Goal: Information Seeking & Learning: Learn about a topic

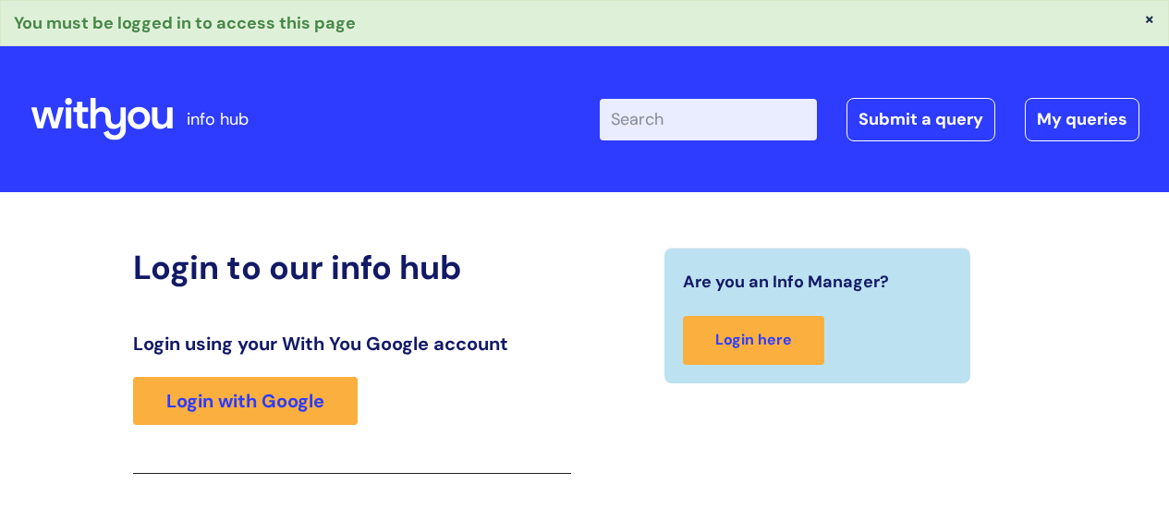
scroll to position [327, 0]
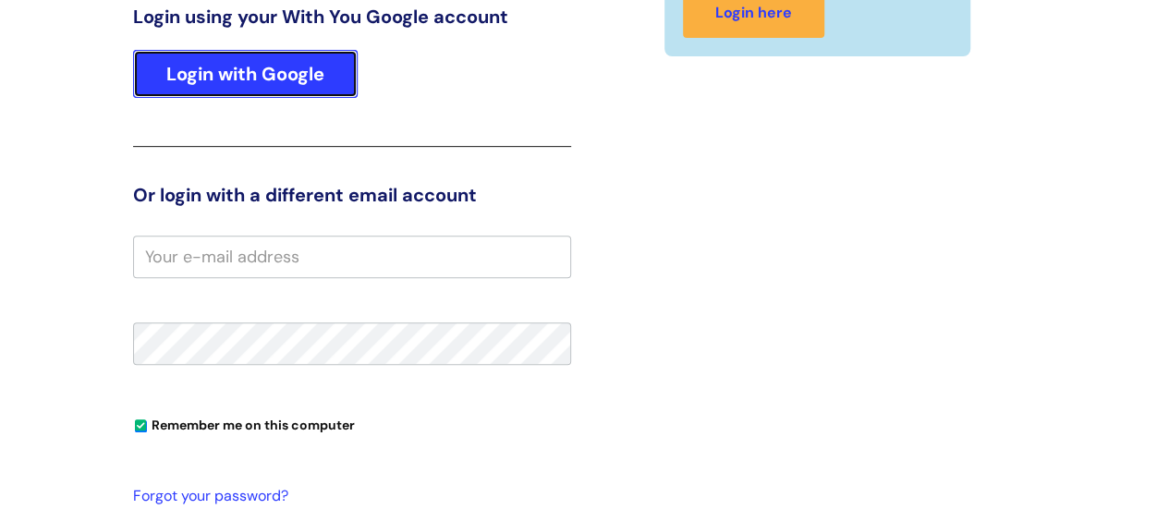
click at [273, 64] on link "Login with Google" at bounding box center [245, 74] width 225 height 48
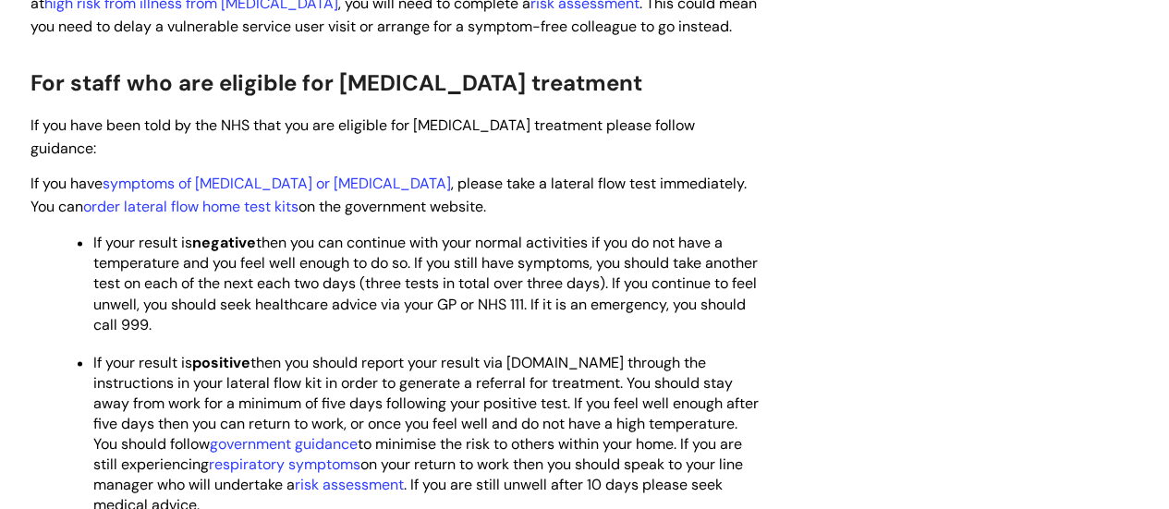
scroll to position [1201, 0]
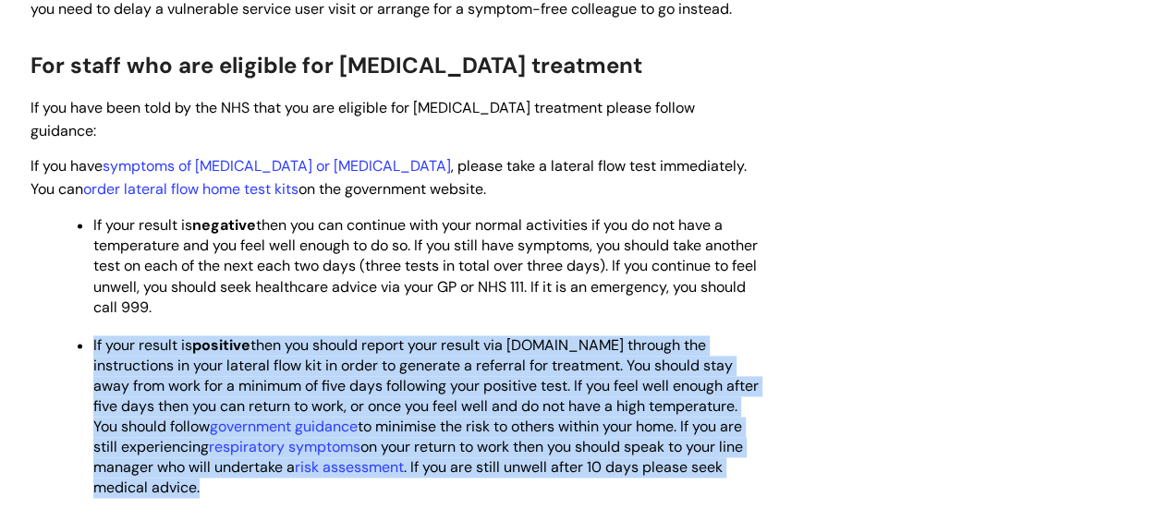
drag, startPoint x: 214, startPoint y: 419, endPoint x: 108, endPoint y: 249, distance: 199.7
click at [108, 249] on ul "If your result is negative then you can continue with your normal activities if…" at bounding box center [404, 354] width 711 height 285
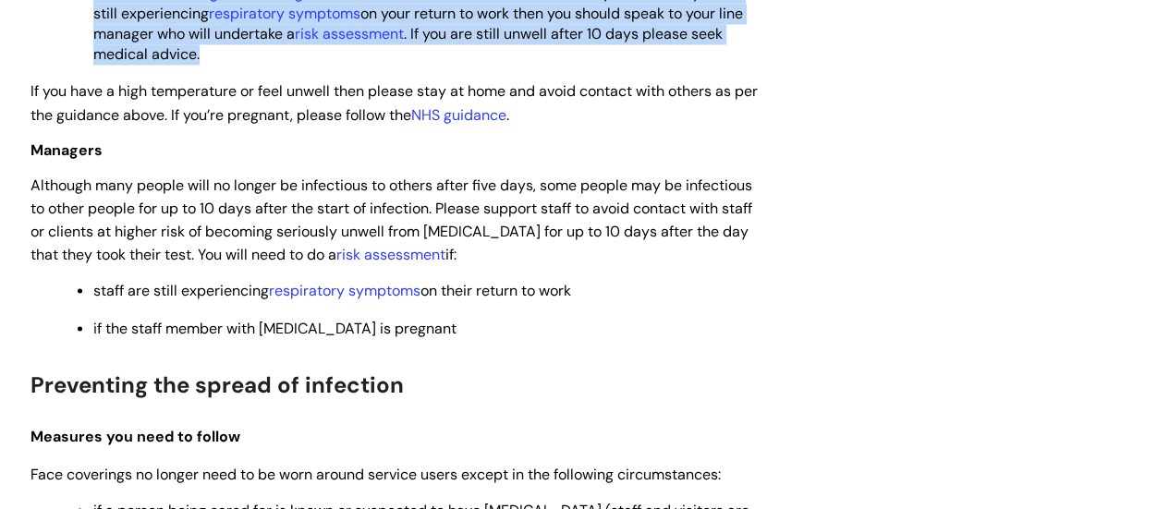
scroll to position [1571, 0]
